Goal: Information Seeking & Learning: Learn about a topic

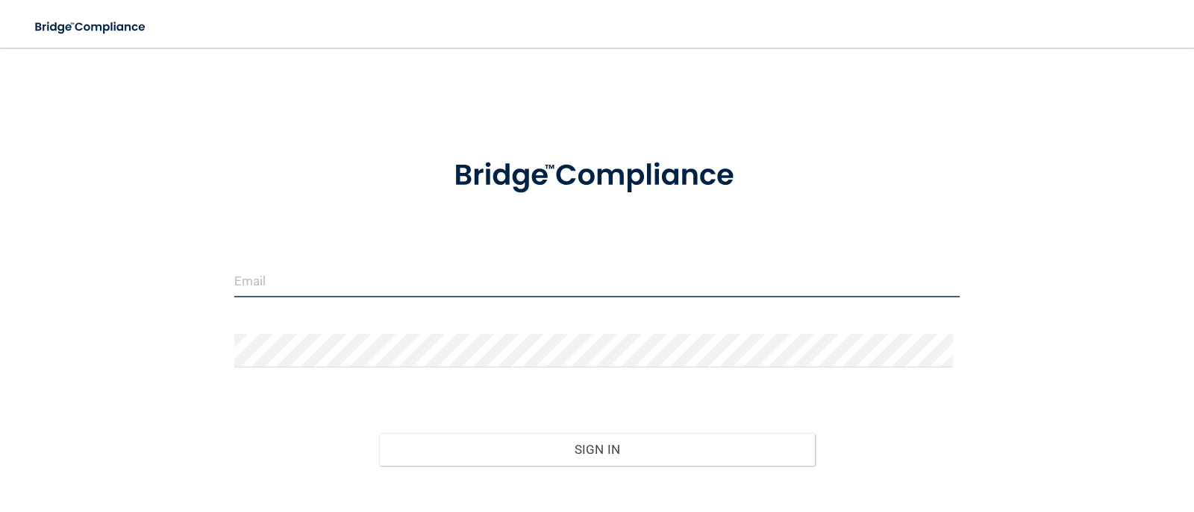
click at [287, 272] on input "email" at bounding box center [597, 281] width 726 height 34
click at [1061, 163] on div "Invalid email/password. You don't have permission to access that page. Sign In …" at bounding box center [597, 301] width 1134 height 477
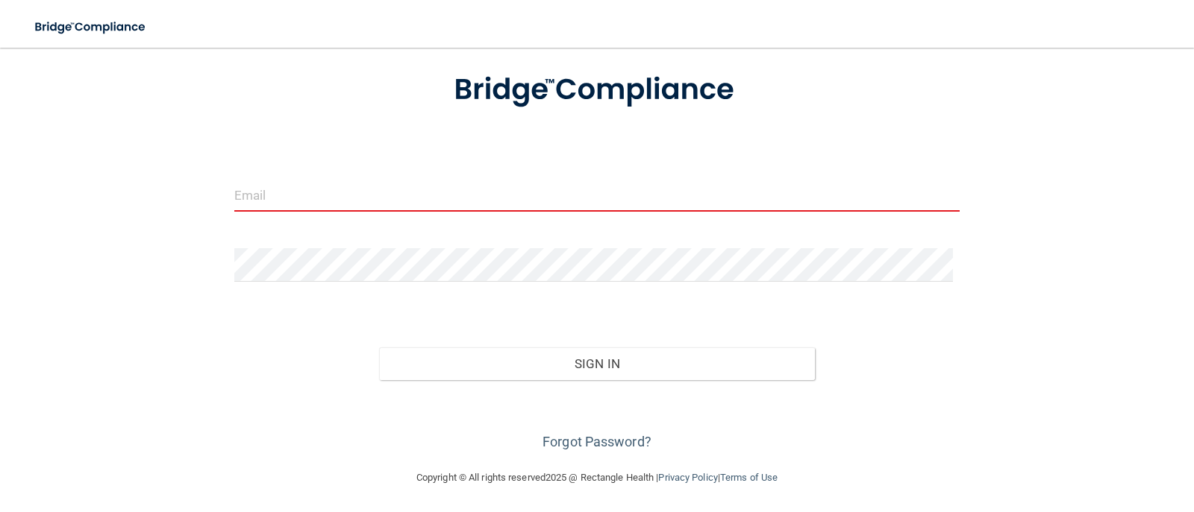
scroll to position [87, 0]
click at [593, 438] on link "Forgot Password?" at bounding box center [596, 441] width 109 height 16
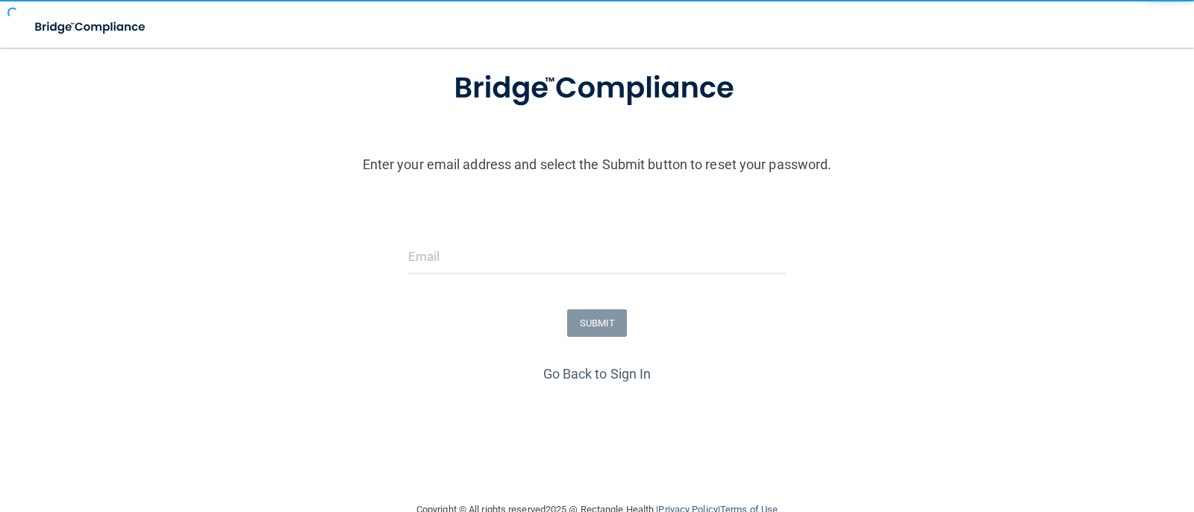
scroll to position [121, 0]
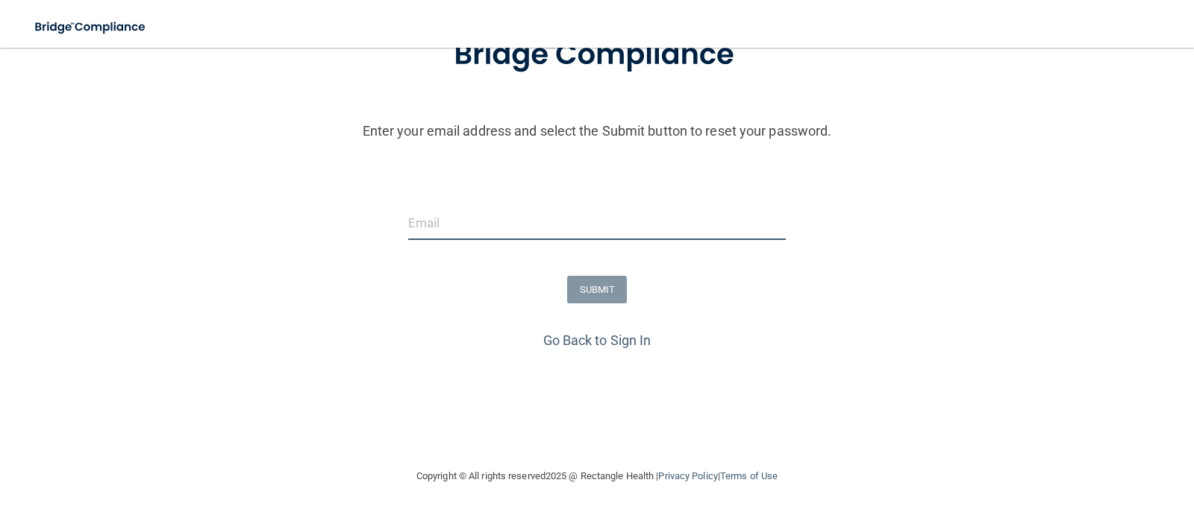
click at [424, 216] on input "email" at bounding box center [597, 224] width 378 height 34
type input "[EMAIL_ADDRESS][DOMAIN_NAME]"
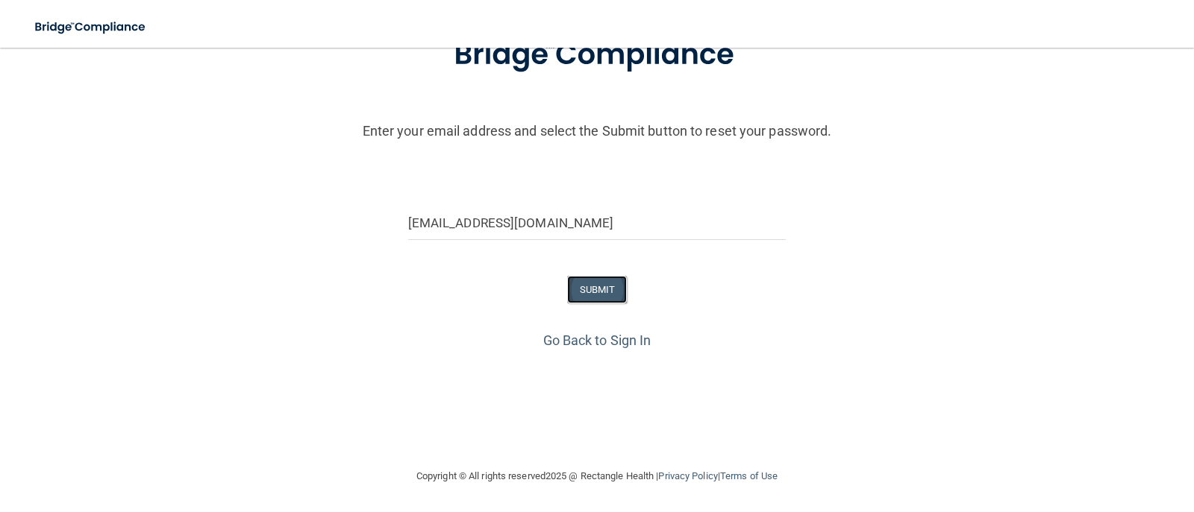
click at [589, 281] on button "SUBMIT" at bounding box center [597, 290] width 60 height 28
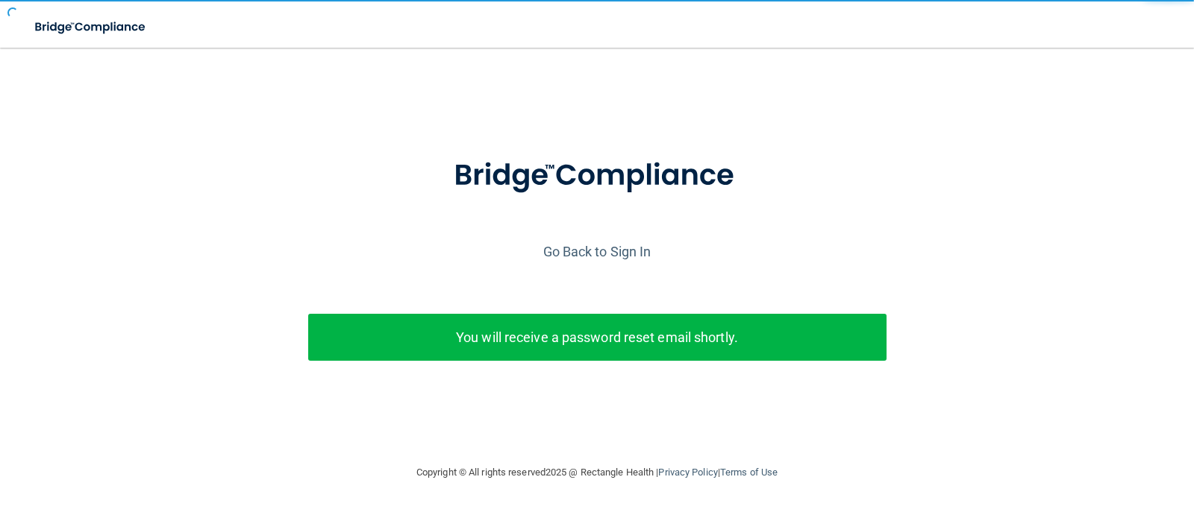
scroll to position [0, 0]
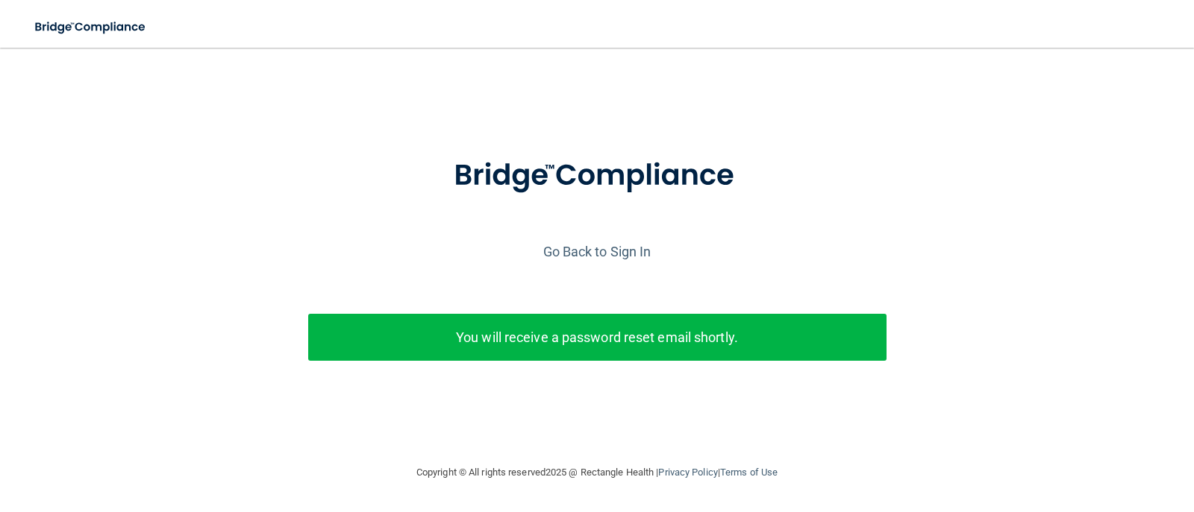
click at [677, 335] on p "You will receive a password reset email shortly." at bounding box center [597, 337] width 556 height 25
click at [582, 251] on link "Go Back to Sign In" at bounding box center [597, 252] width 108 height 16
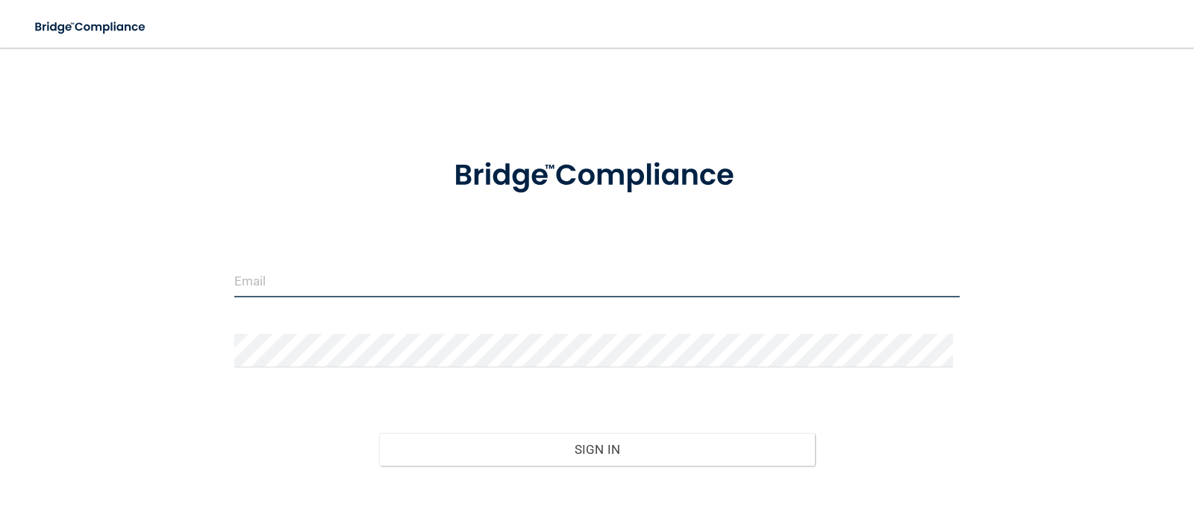
click at [302, 267] on input "email" at bounding box center [597, 281] width 726 height 34
type input "[EMAIL_ADDRESS][DOMAIN_NAME]"
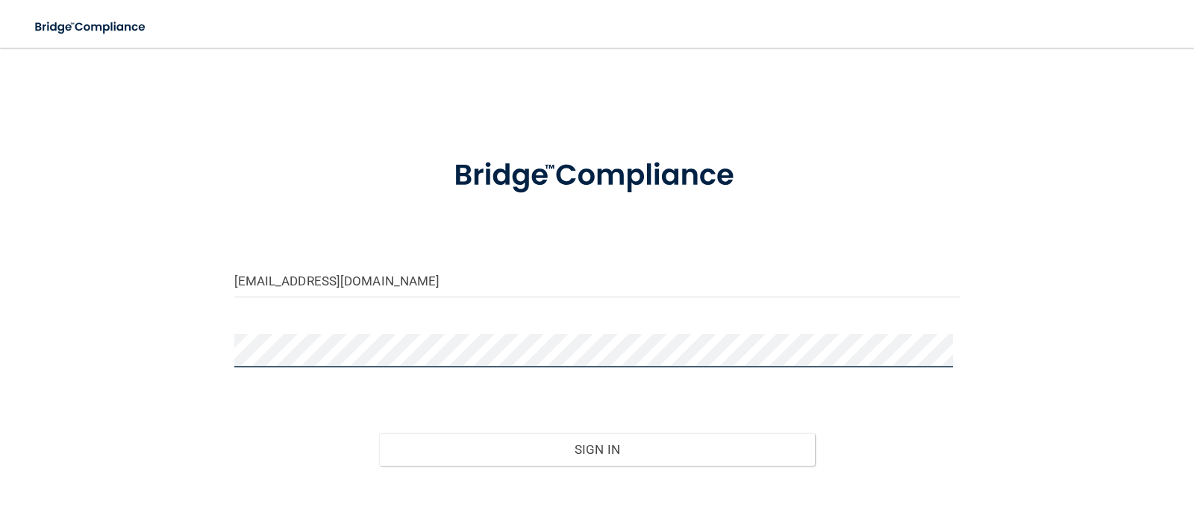
click at [112, 339] on div "[EMAIL_ADDRESS][DOMAIN_NAME] Invalid email/password. You don't have permission …" at bounding box center [597, 301] width 1134 height 477
click at [379, 433] on button "Sign In" at bounding box center [597, 449] width 436 height 33
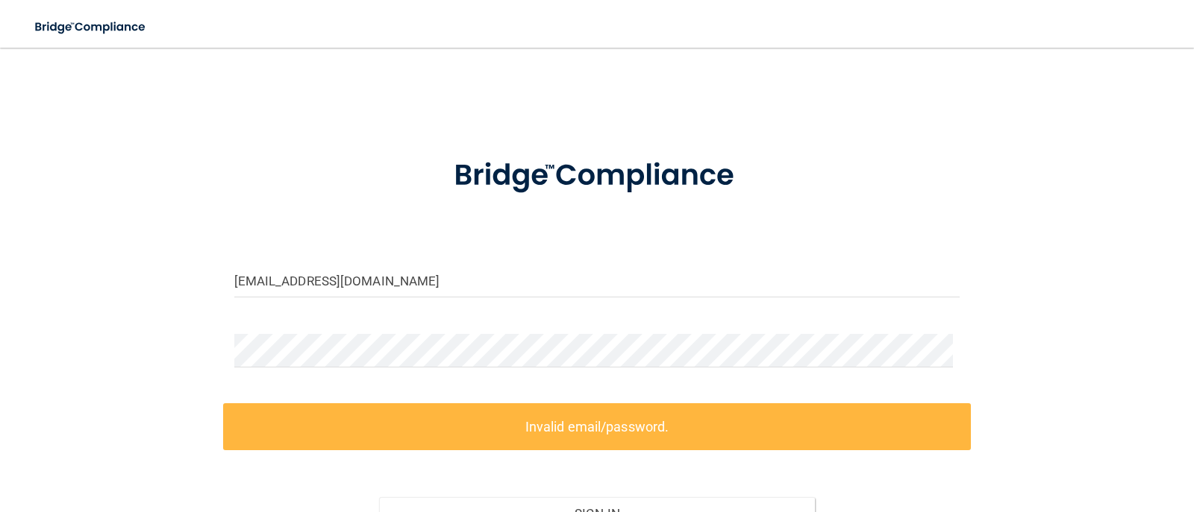
click at [1051, 238] on div "[EMAIL_ADDRESS][DOMAIN_NAME] Invalid email/password. You don't have permission …" at bounding box center [597, 334] width 1134 height 542
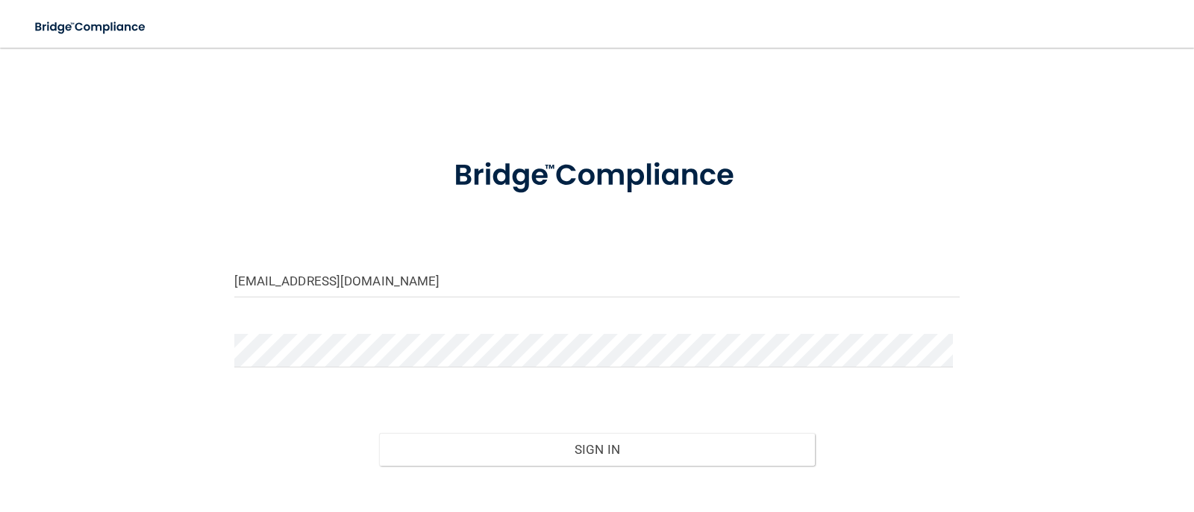
click at [96, 259] on div "[EMAIL_ADDRESS][DOMAIN_NAME] Invalid email/password. You don't have permission …" at bounding box center [597, 301] width 1134 height 477
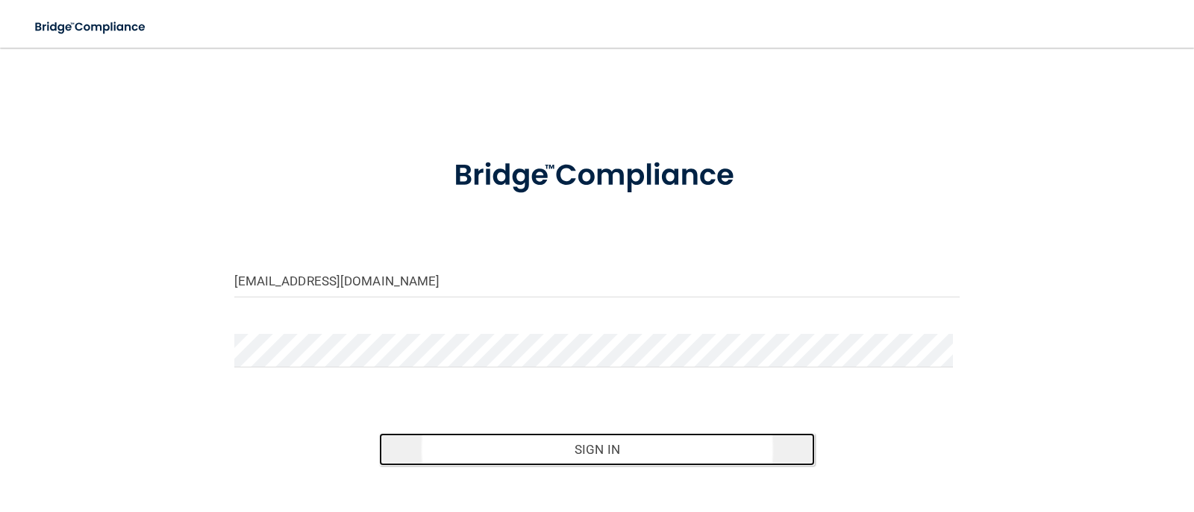
click at [594, 458] on button "Sign In" at bounding box center [597, 449] width 436 height 33
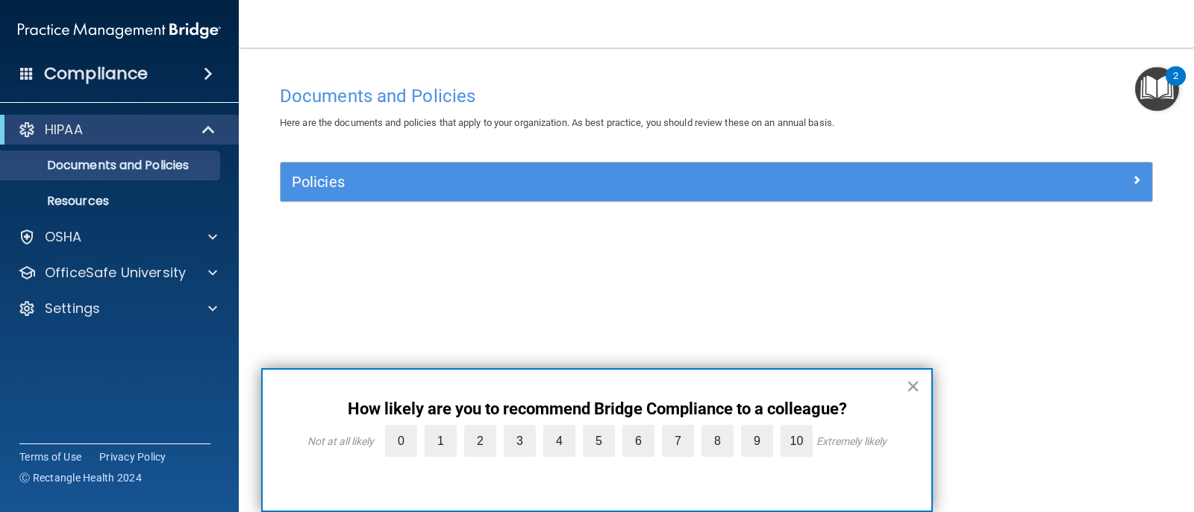
click at [913, 390] on button "×" at bounding box center [913, 386] width 14 height 24
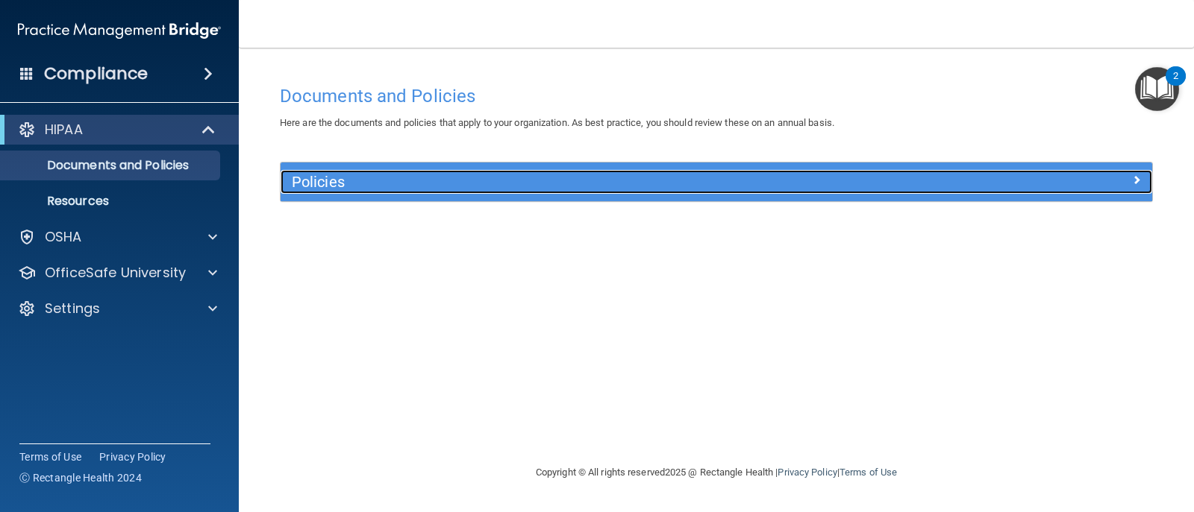
click at [371, 182] on h5 "Policies" at bounding box center [607, 182] width 631 height 16
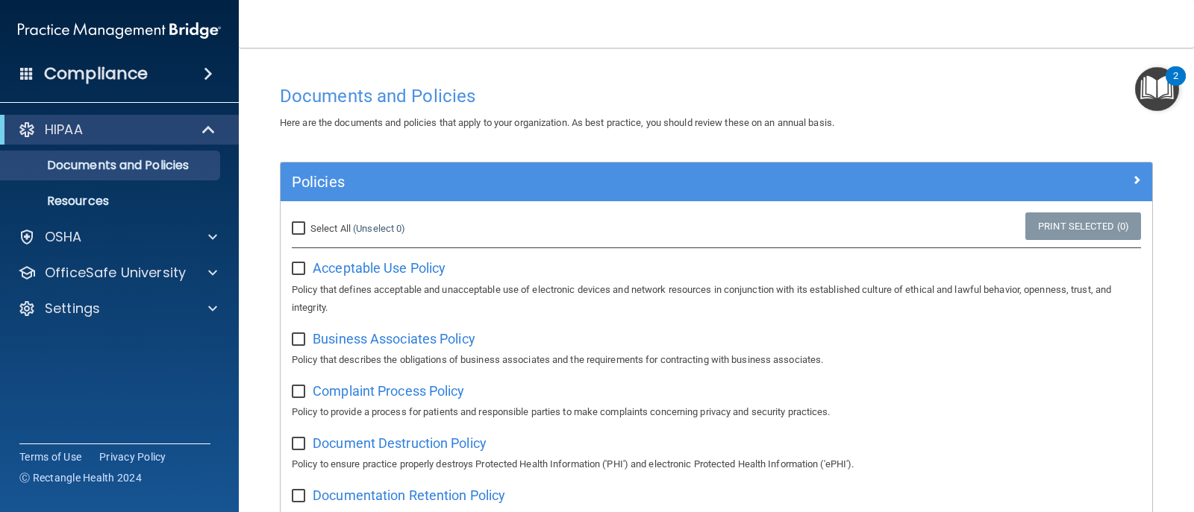
click at [339, 228] on span "Select All" at bounding box center [330, 228] width 40 height 11
click at [309, 228] on input "Select All (Unselect 0) Unselect All" at bounding box center [300, 229] width 17 height 12
checkbox input "true"
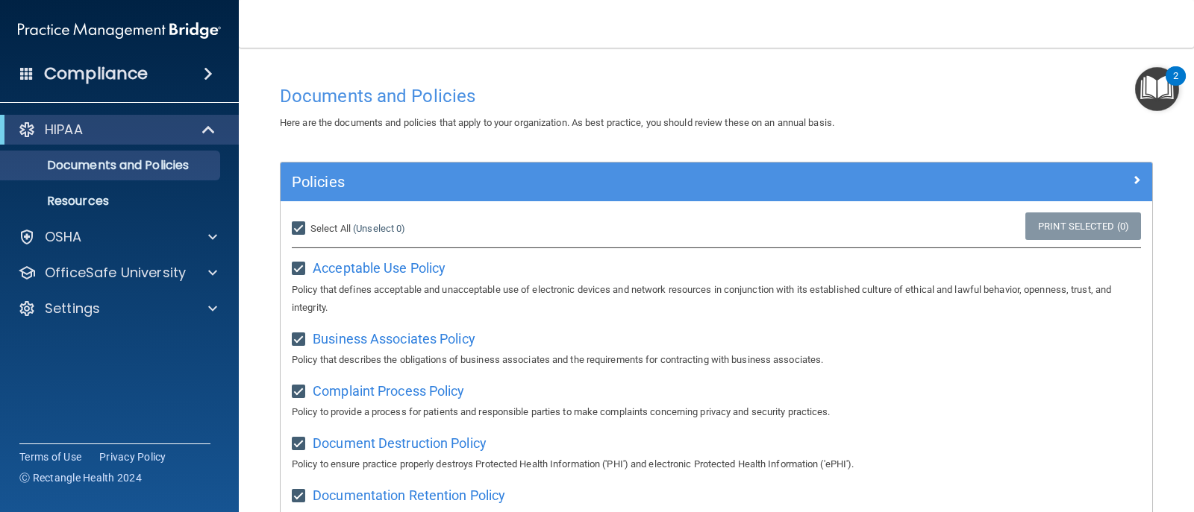
checkbox input "true"
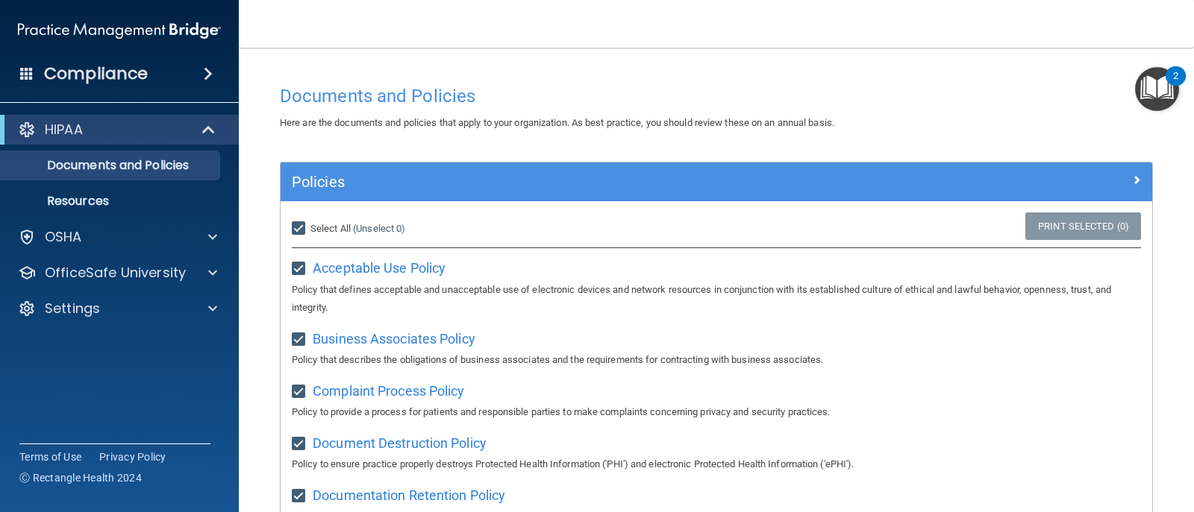
checkbox input "true"
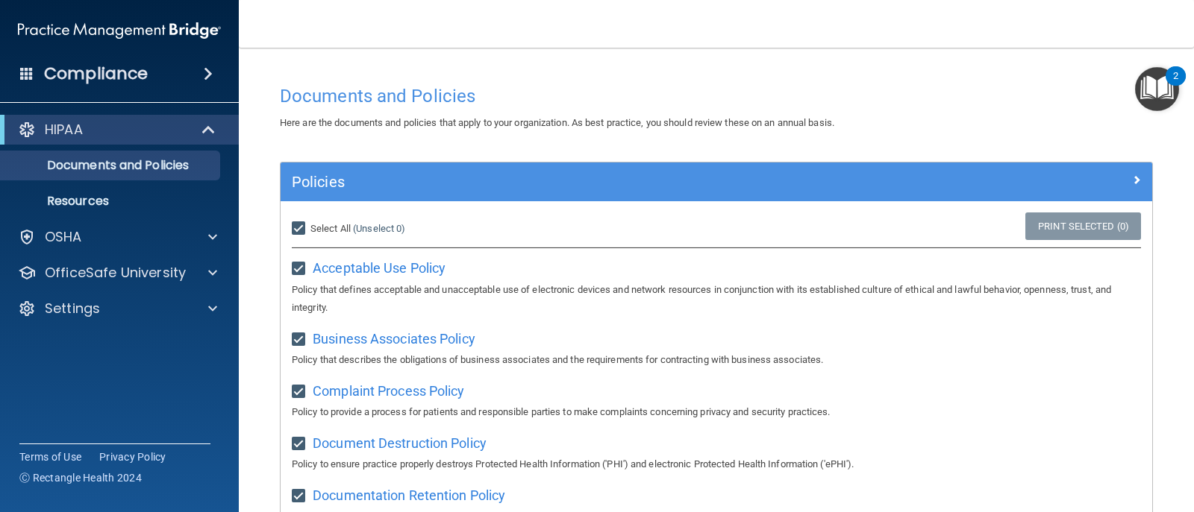
checkbox input "true"
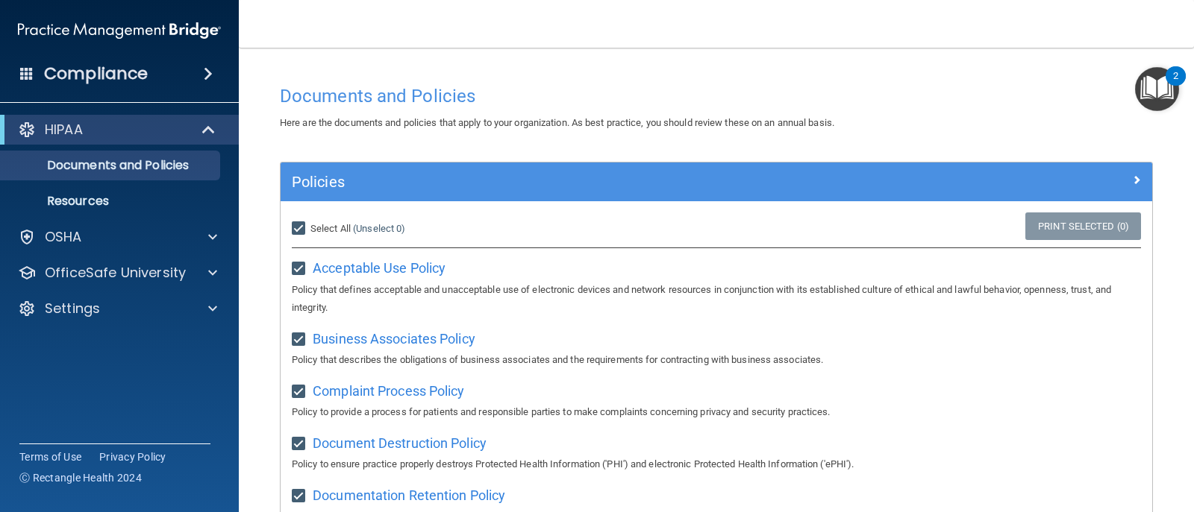
checkbox input "true"
click at [342, 228] on span "Unselect All" at bounding box center [335, 228] width 51 height 11
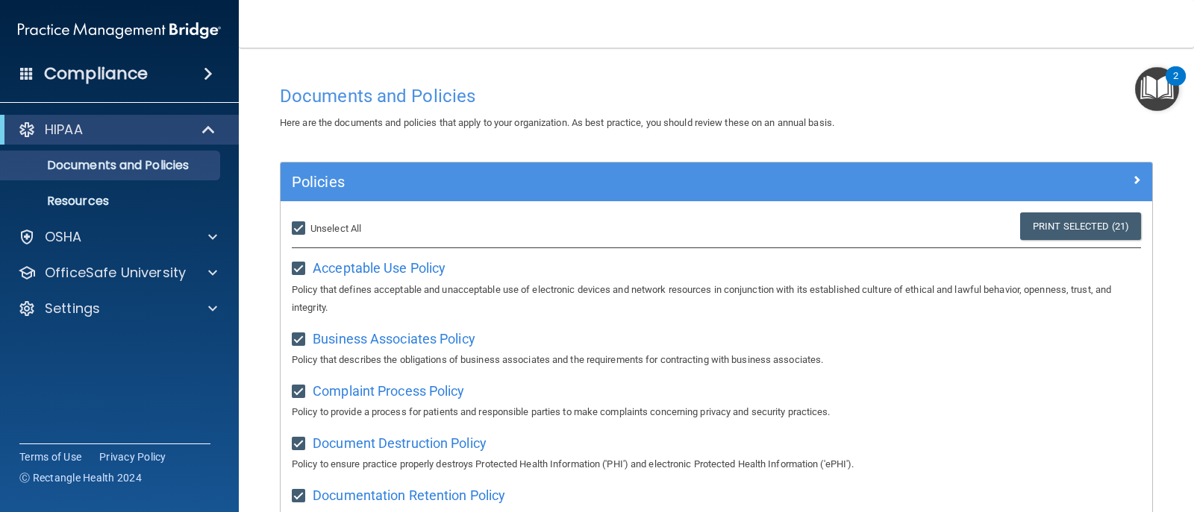
click at [309, 228] on input "Select All (Unselect 21) Unselect All" at bounding box center [300, 229] width 17 height 12
checkbox input "false"
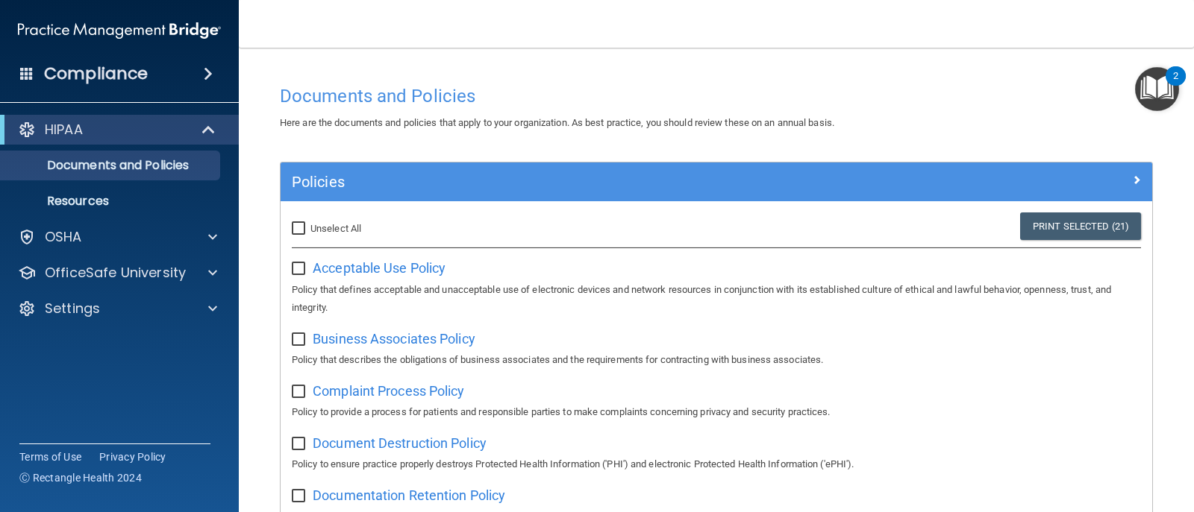
checkbox input "false"
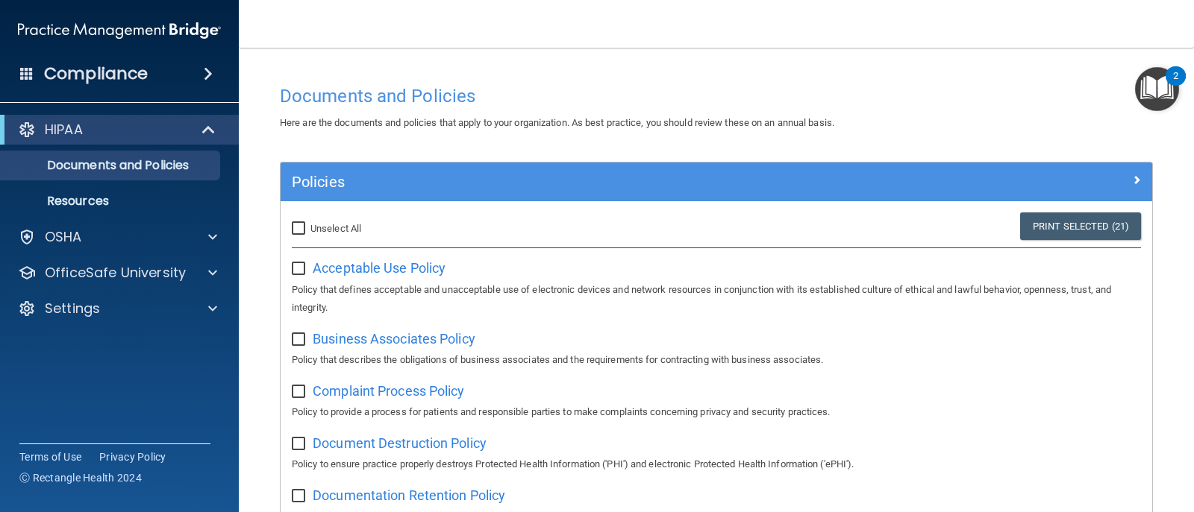
checkbox input "false"
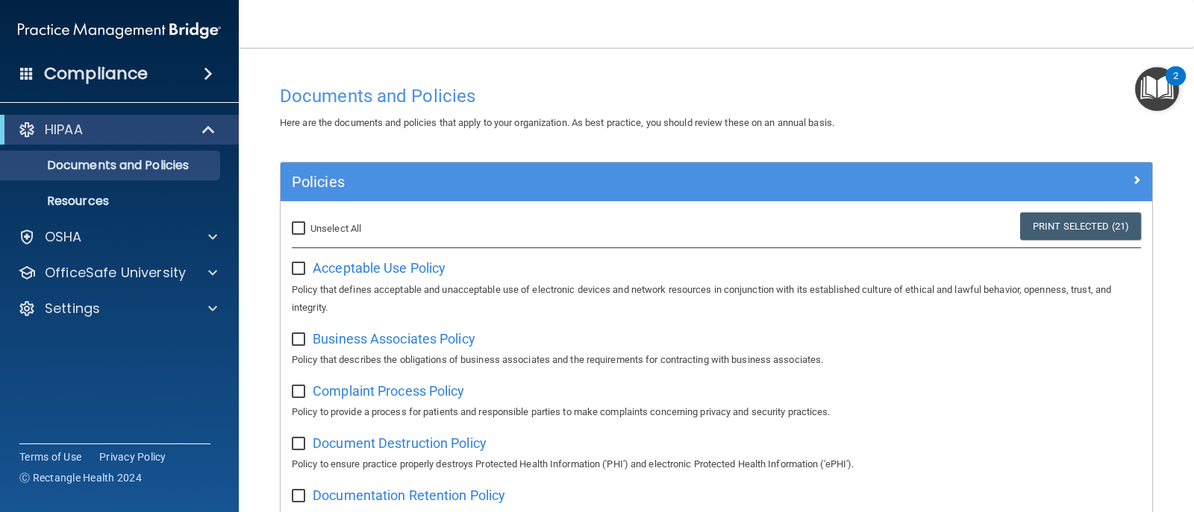
checkbox input "false"
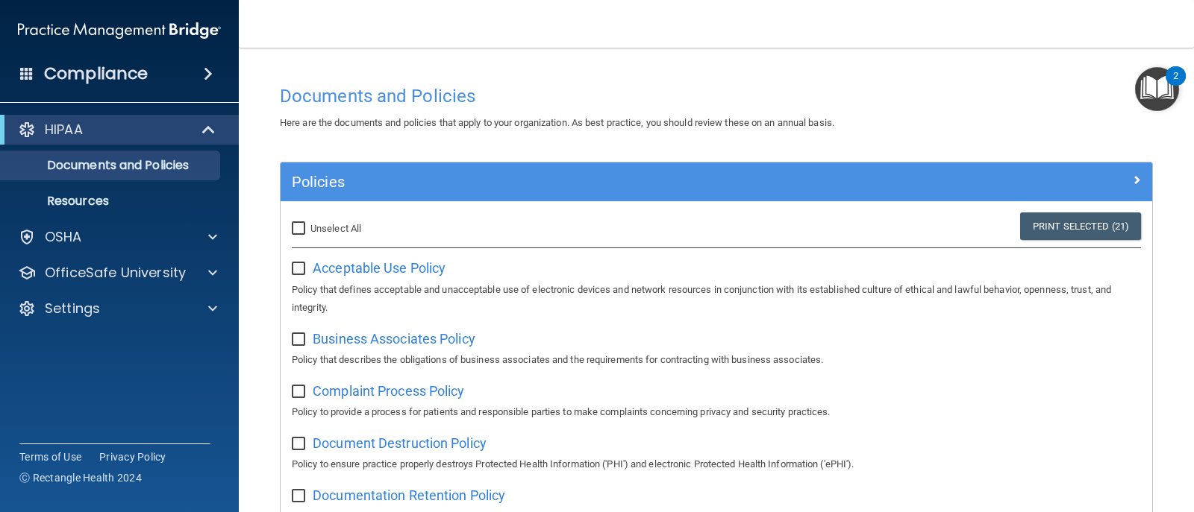
checkbox input "false"
click at [339, 267] on span "Acceptable Use Policy" at bounding box center [379, 268] width 133 height 16
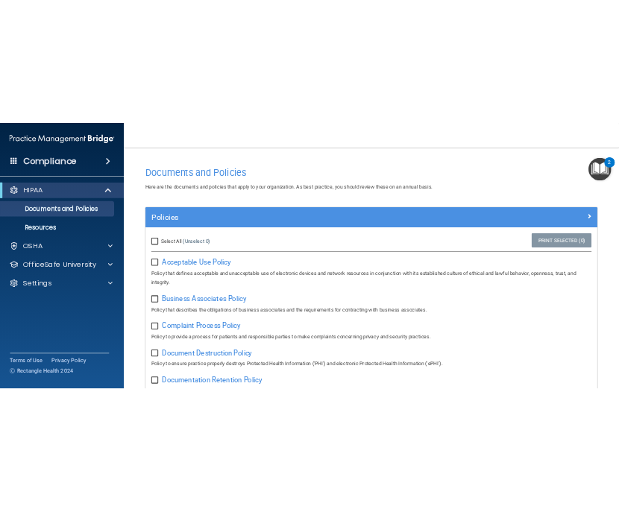
scroll to position [140, 0]
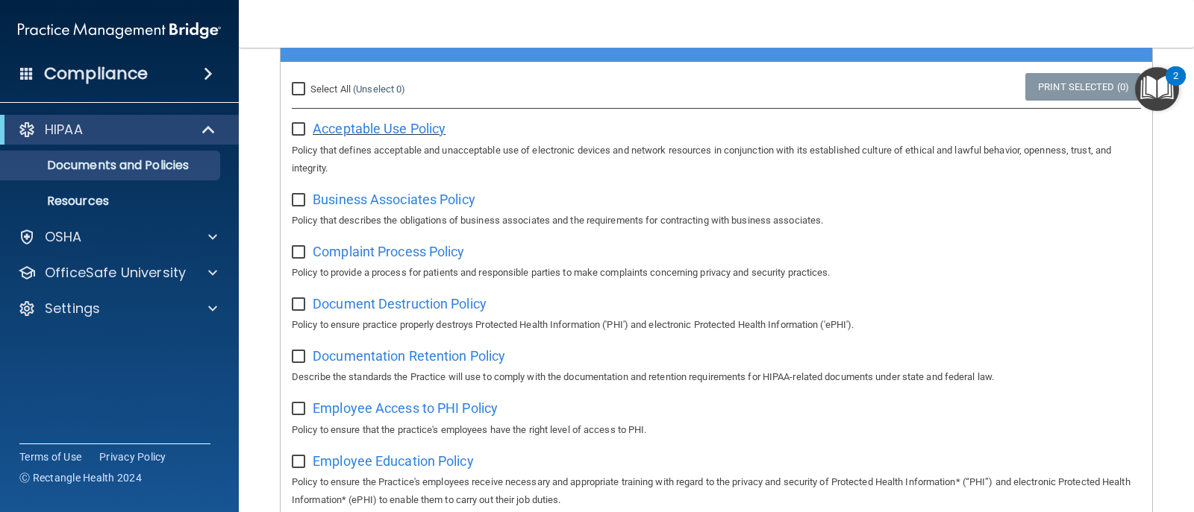
click at [336, 126] on span "Acceptable Use Policy" at bounding box center [379, 129] width 133 height 16
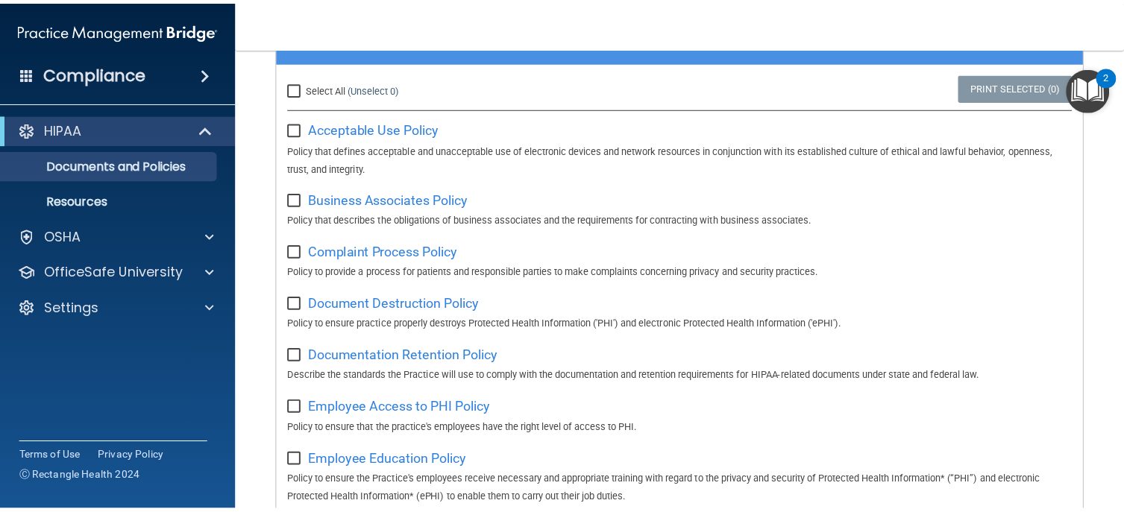
scroll to position [157, 0]
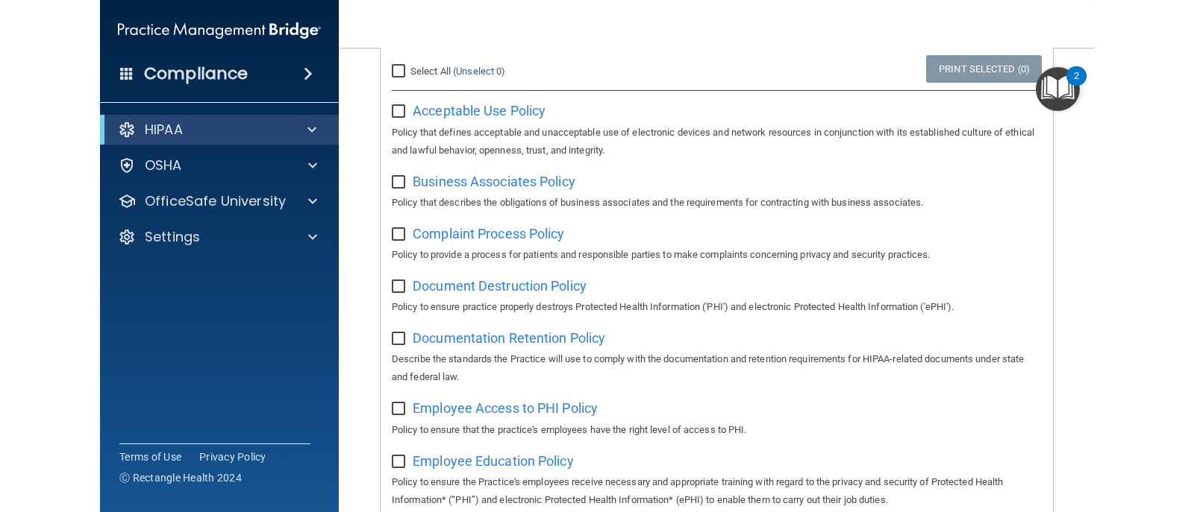
scroll to position [140, 0]
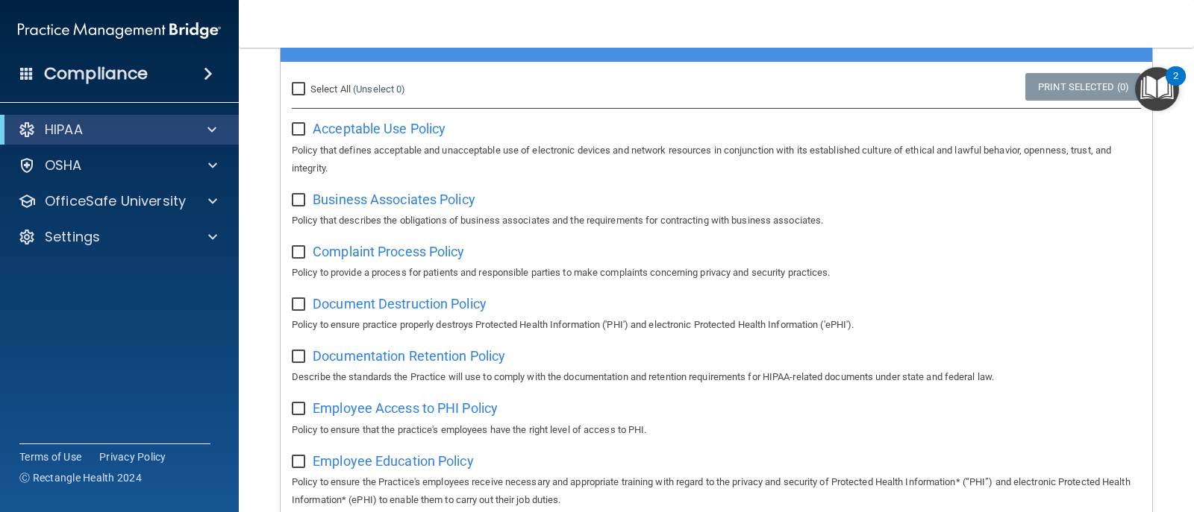
drag, startPoint x: 382, startPoint y: 128, endPoint x: 701, endPoint y: 96, distance: 320.8
click at [701, 96] on div "Select All (Unselect 0) Unselect All Print Selected (0)" at bounding box center [715, 89] width 871 height 33
drag, startPoint x: 1139, startPoint y: 1, endPoint x: 515, endPoint y: 28, distance: 625.0
click at [515, 28] on nav "Toggle navigation [PERSON_NAME] [EMAIL_ADDRESS][DOMAIN_NAME] Manage My Enterpri…" at bounding box center [716, 24] width 955 height 48
click at [389, 198] on span "Business Associates Policy" at bounding box center [394, 200] width 163 height 16
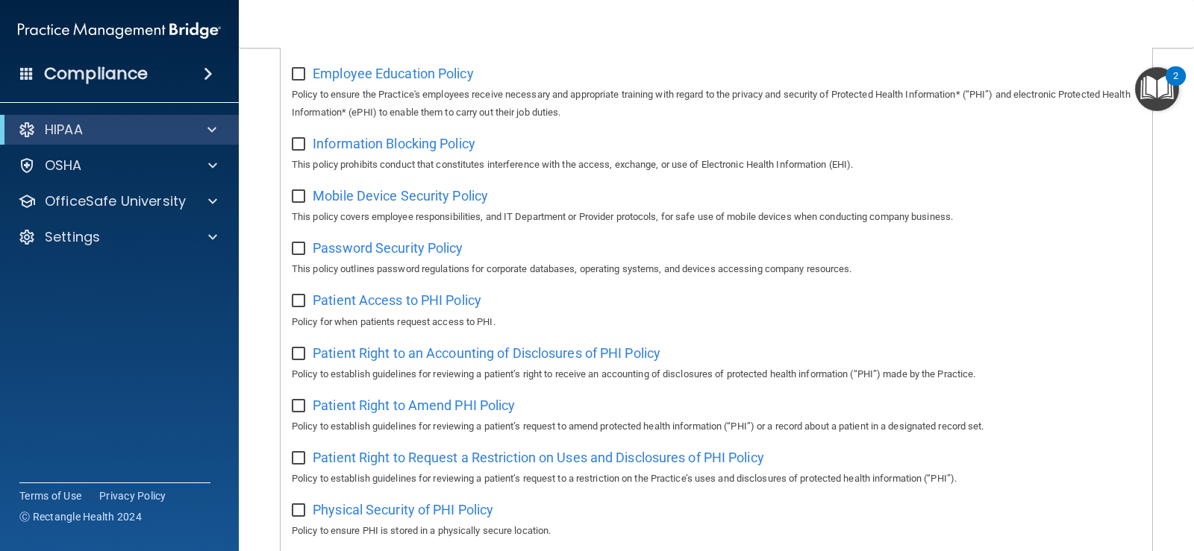
scroll to position [981, 0]
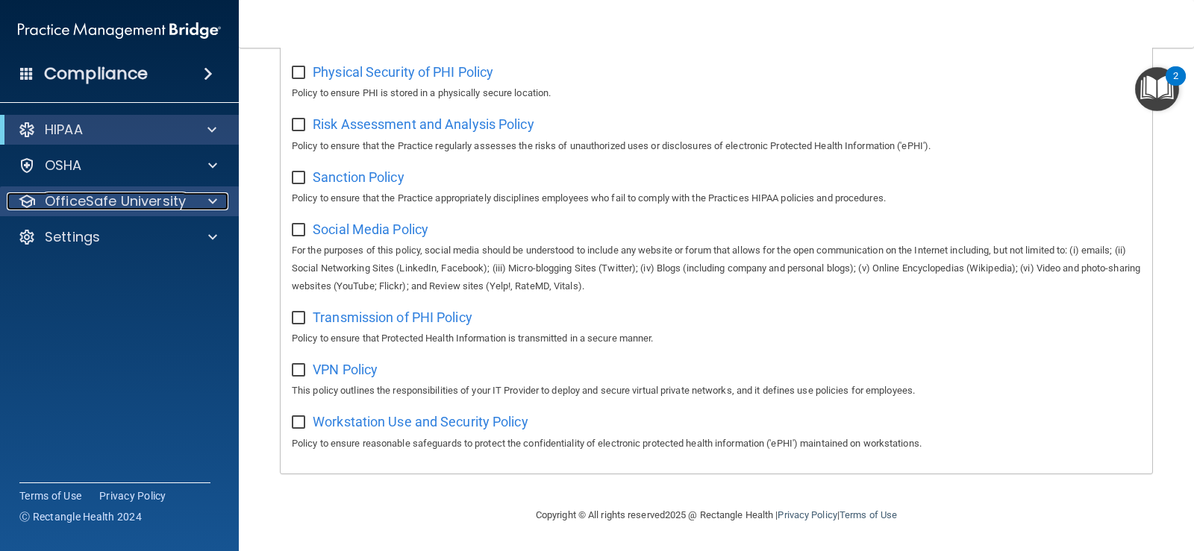
click at [214, 207] on span at bounding box center [212, 201] width 9 height 18
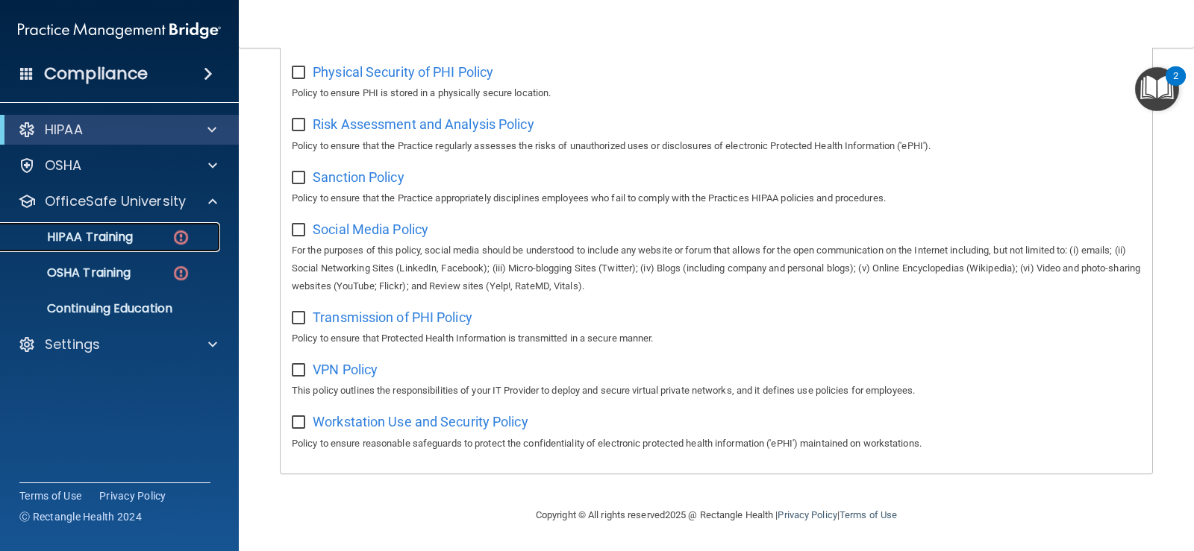
click at [101, 234] on p "HIPAA Training" at bounding box center [71, 237] width 123 height 15
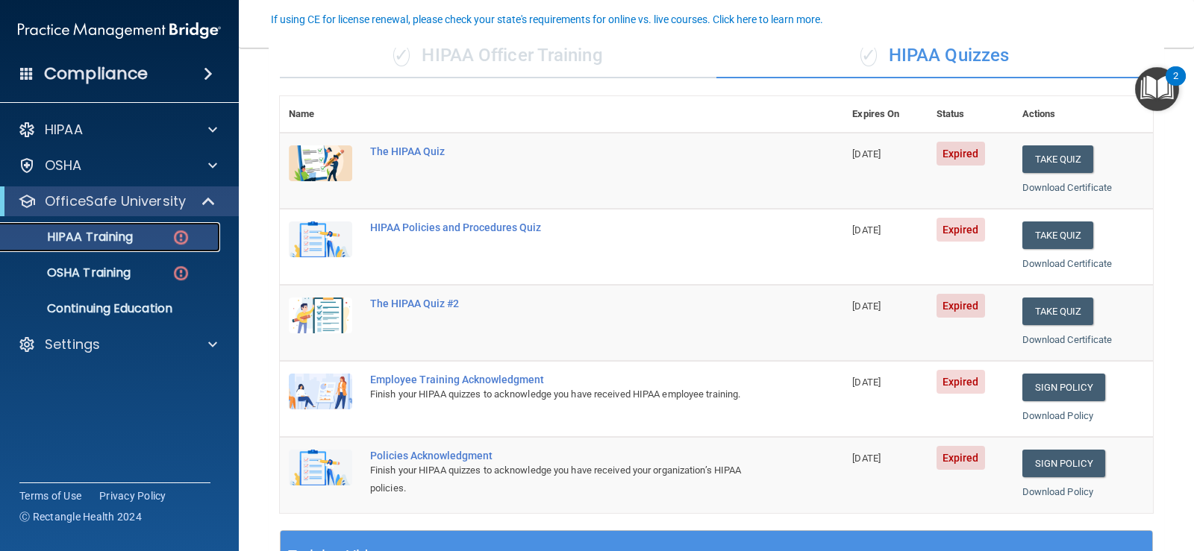
scroll to position [133, 0]
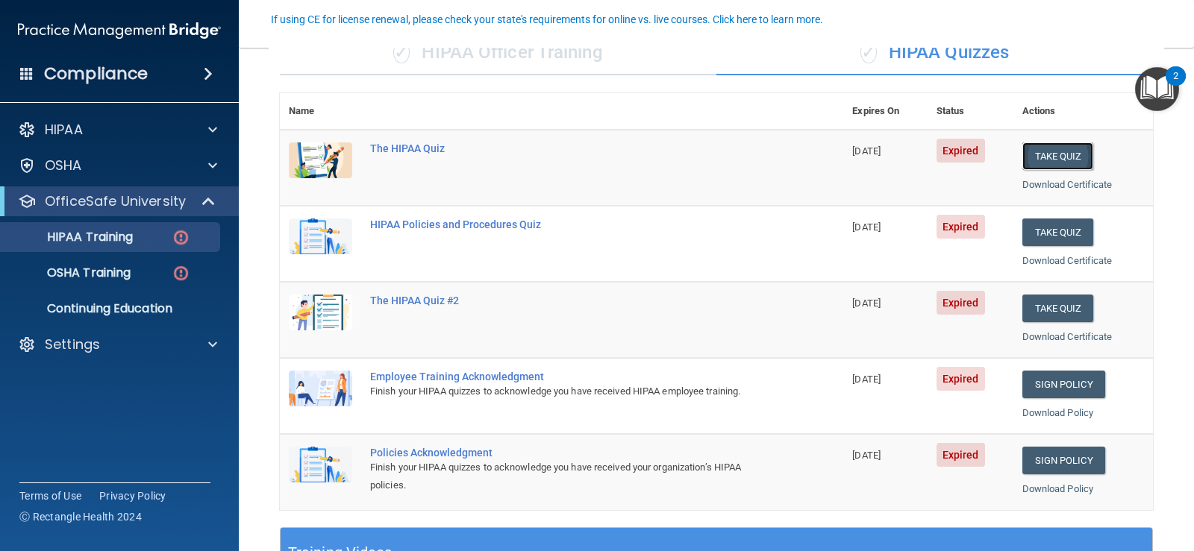
click at [1060, 151] on button "Take Quiz" at bounding box center [1058, 156] width 72 height 28
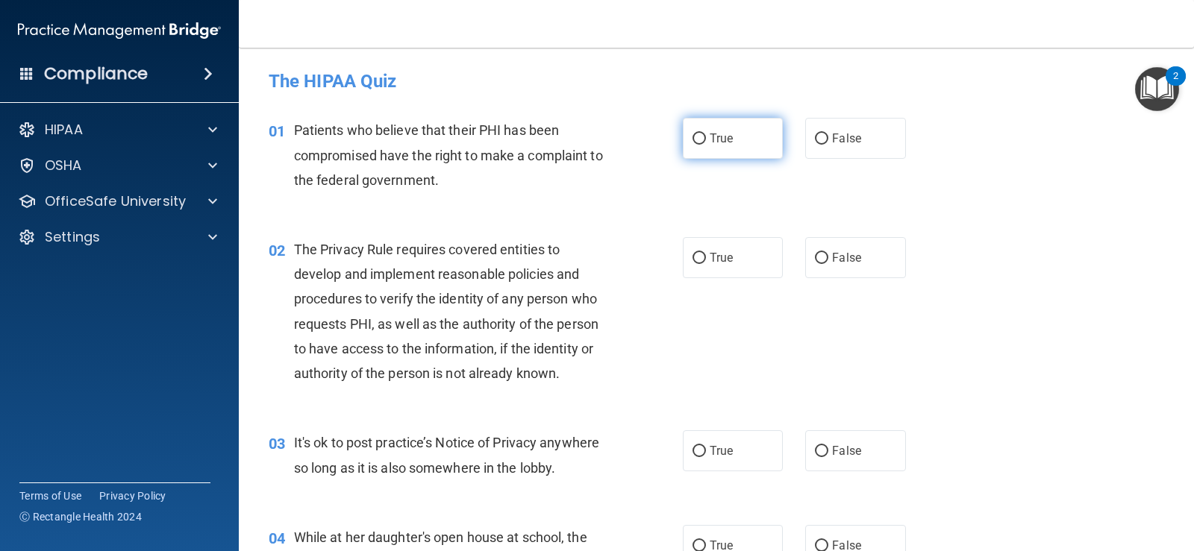
click at [709, 134] on span "True" at bounding box center [720, 138] width 23 height 14
click at [706, 134] on input "True" at bounding box center [698, 139] width 13 height 11
radio input "true"
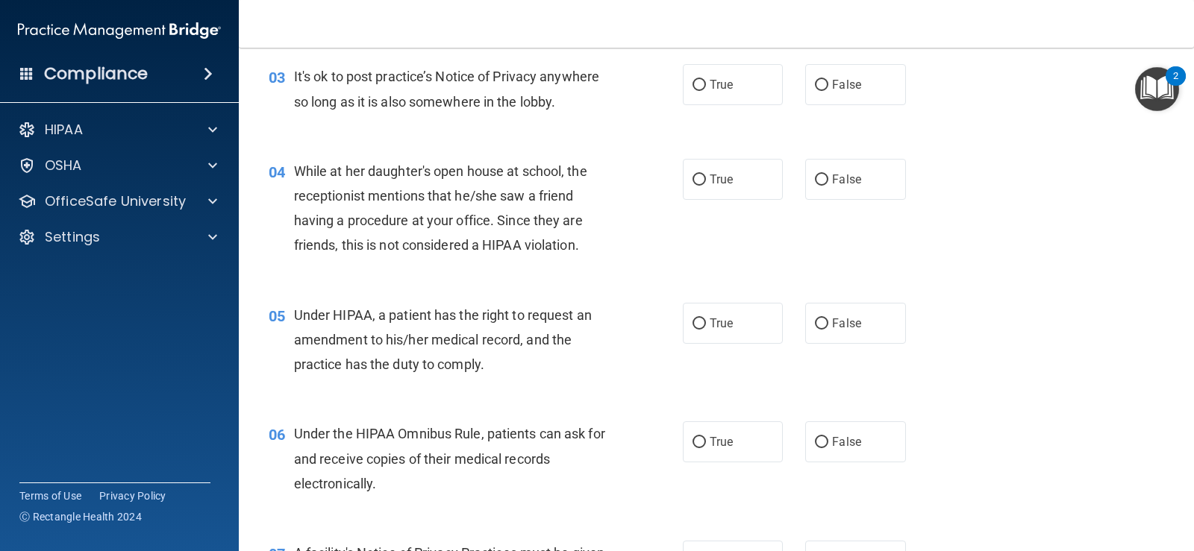
scroll to position [372, 0]
